Goal: Find contact information: Obtain details needed to contact an individual or organization

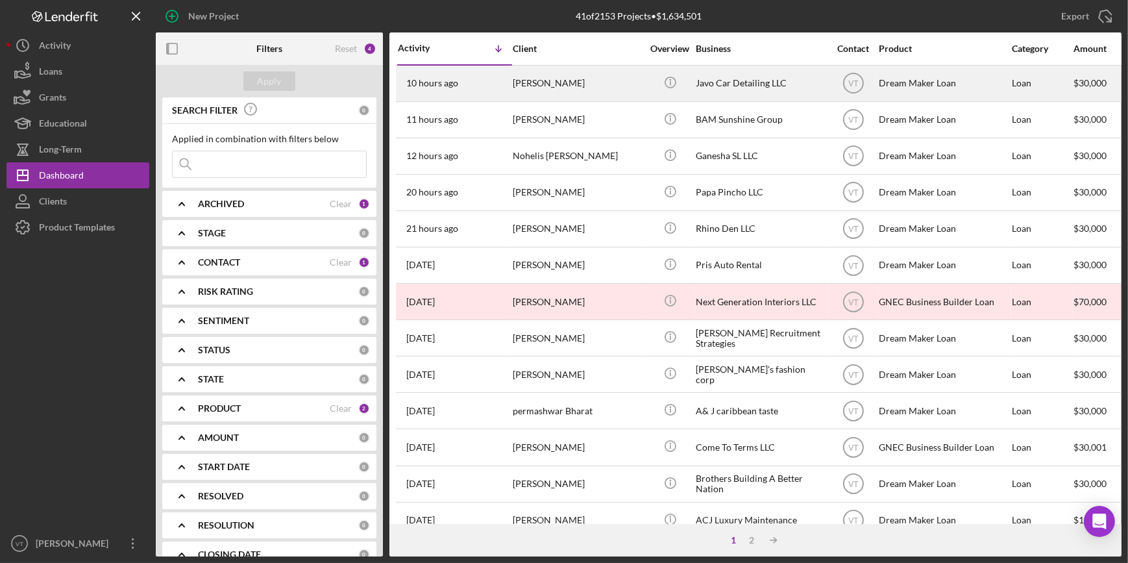
click at [555, 91] on div "[PERSON_NAME]" at bounding box center [578, 83] width 130 height 34
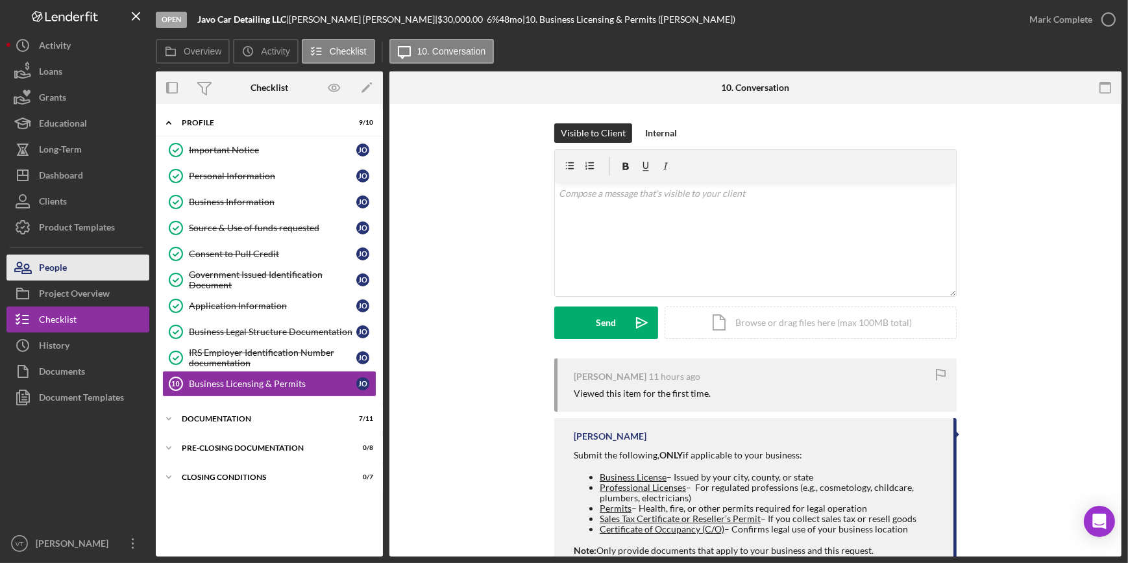
click at [123, 266] on button "People" at bounding box center [77, 267] width 143 height 26
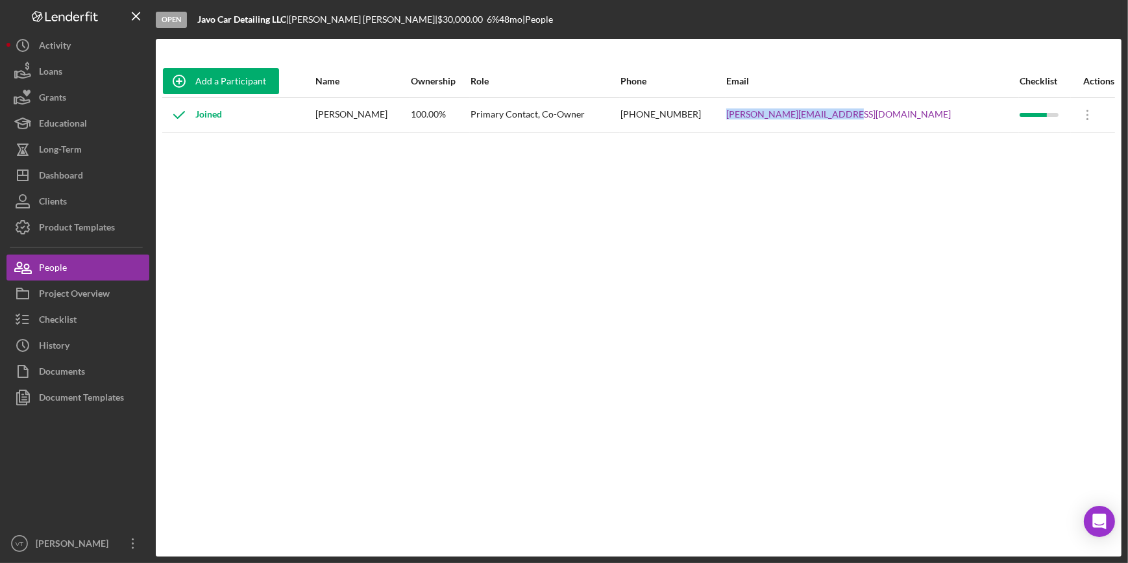
drag, startPoint x: 934, startPoint y: 117, endPoint x: 818, endPoint y: 131, distance: 117.7
click at [818, 131] on tr "Joined Javier Ordonez 100.00% Primary Contact, Co-Owner (908) 887-4172 javier.c…" at bounding box center [638, 114] width 952 height 34
copy tr "javier.creativo@gmail.com"
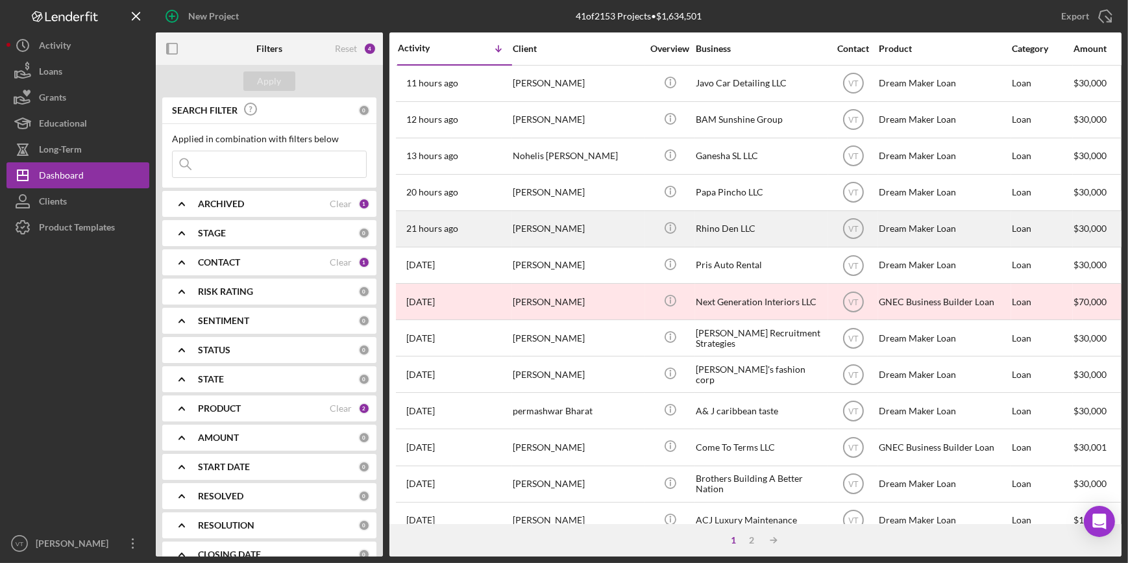
click at [548, 234] on div "[PERSON_NAME]" at bounding box center [578, 229] width 130 height 34
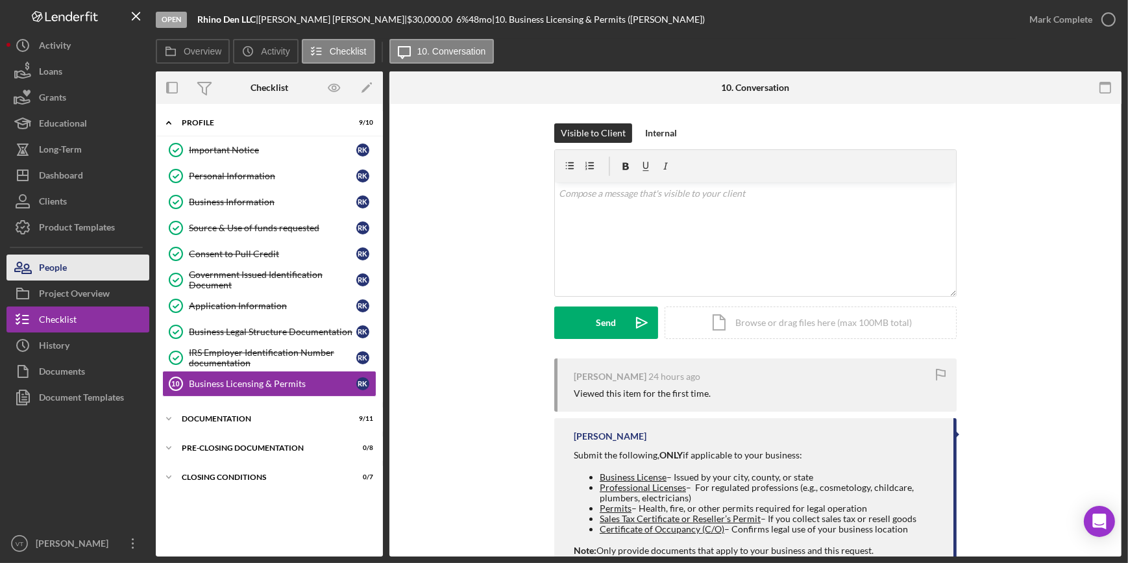
click at [60, 271] on div "People" at bounding box center [53, 268] width 28 height 29
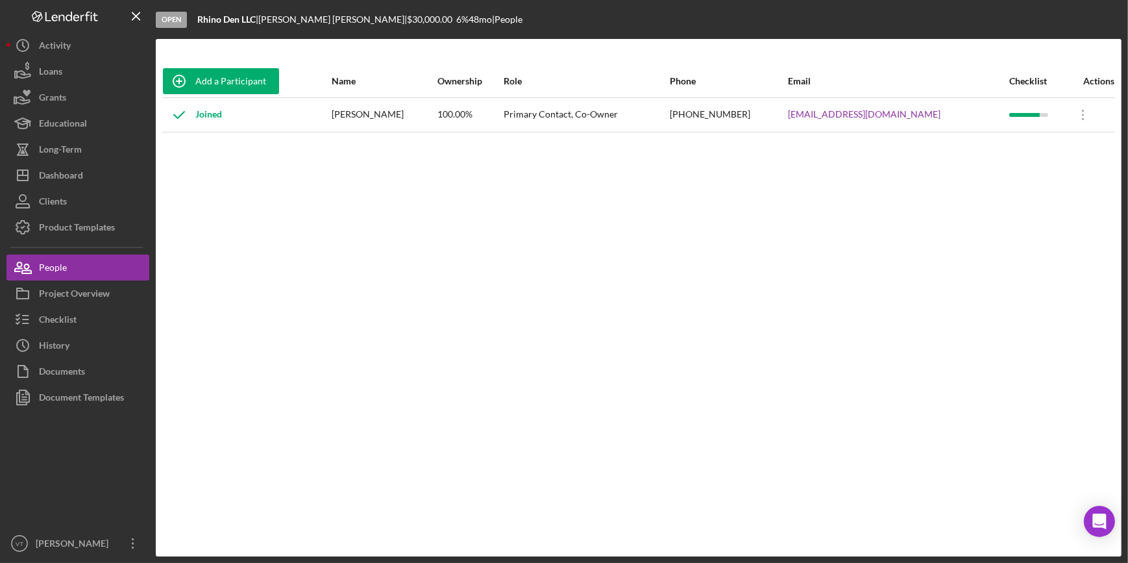
drag, startPoint x: 934, startPoint y: 108, endPoint x: 760, endPoint y: 112, distance: 173.9
click at [760, 112] on tr "Joined [PERSON_NAME] 100.00% Primary Contact, Co-Owner [PHONE_NUMBER] [EMAIL_AD…" at bounding box center [638, 114] width 952 height 34
copy tr "[EMAIL_ADDRESS][DOMAIN_NAME]"
